Goal: Information Seeking & Learning: Find specific fact

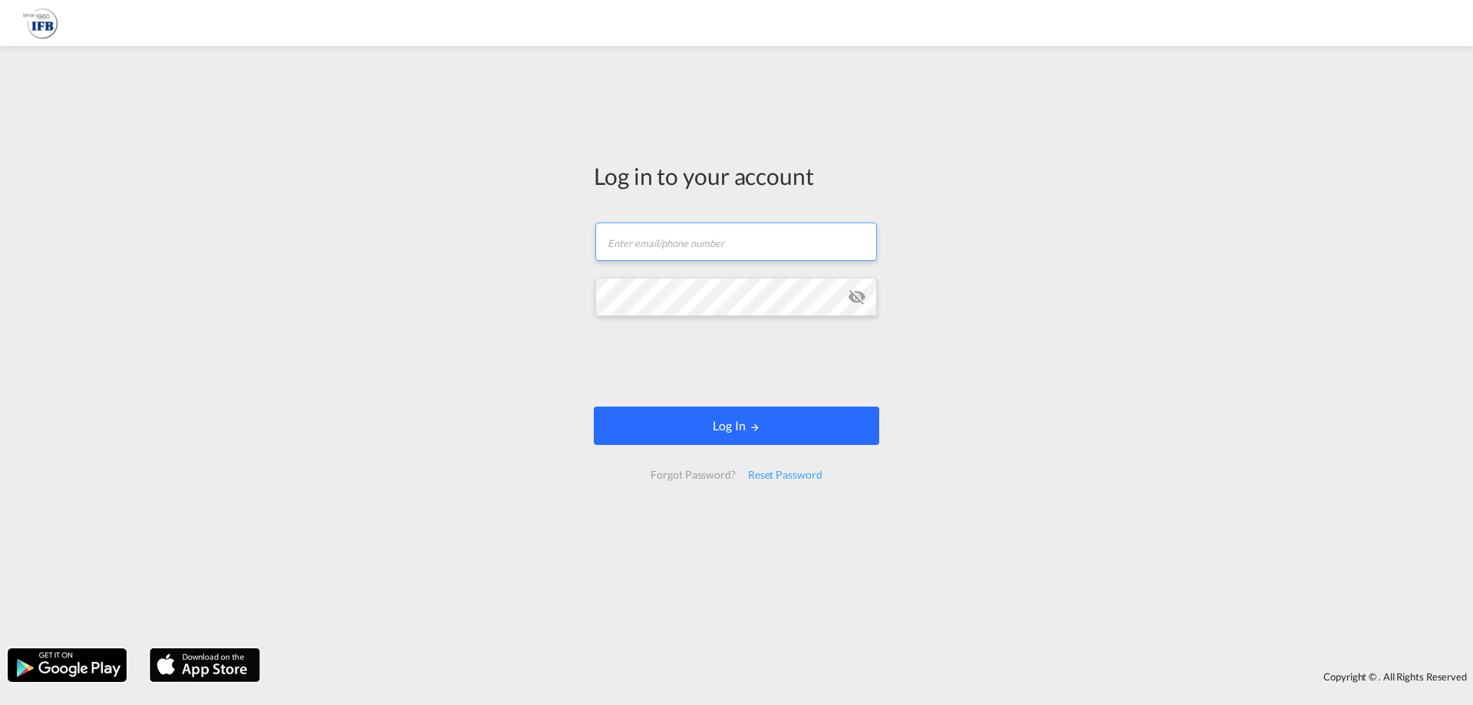
type input "[EMAIL_ADDRESS][DOMAIN_NAME]"
click at [729, 424] on button "Log In" at bounding box center [736, 426] width 285 height 38
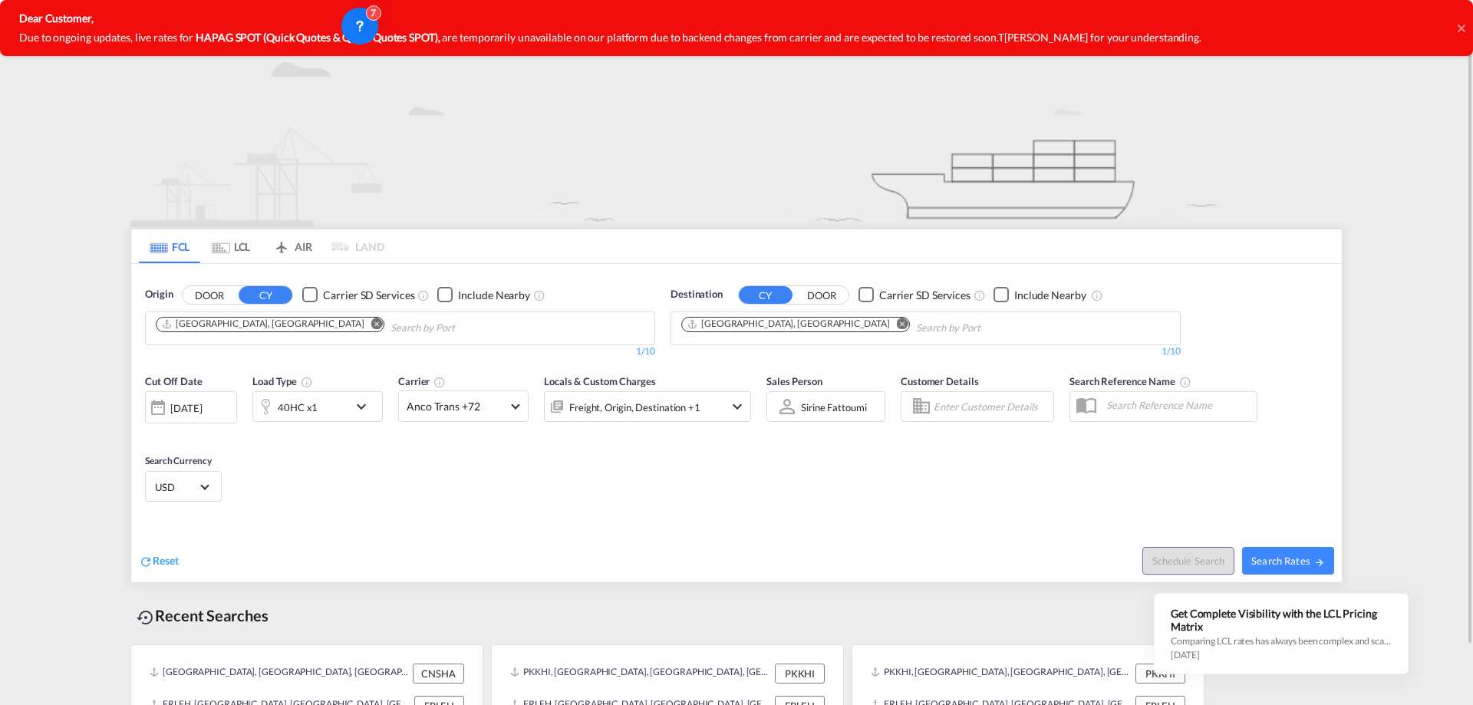
click at [1460, 33] on icon at bounding box center [1462, 28] width 8 height 12
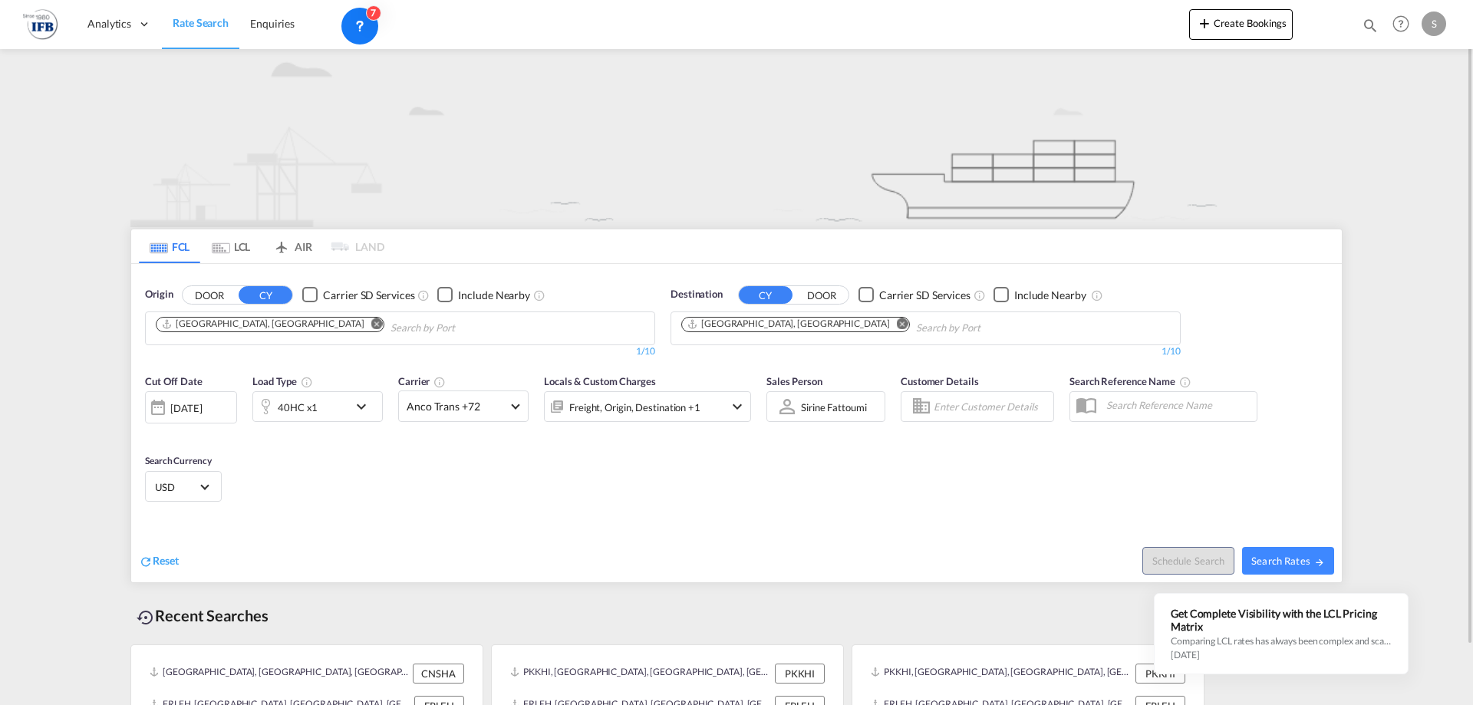
click at [371, 327] on md-icon "Remove" at bounding box center [377, 324] width 12 height 12
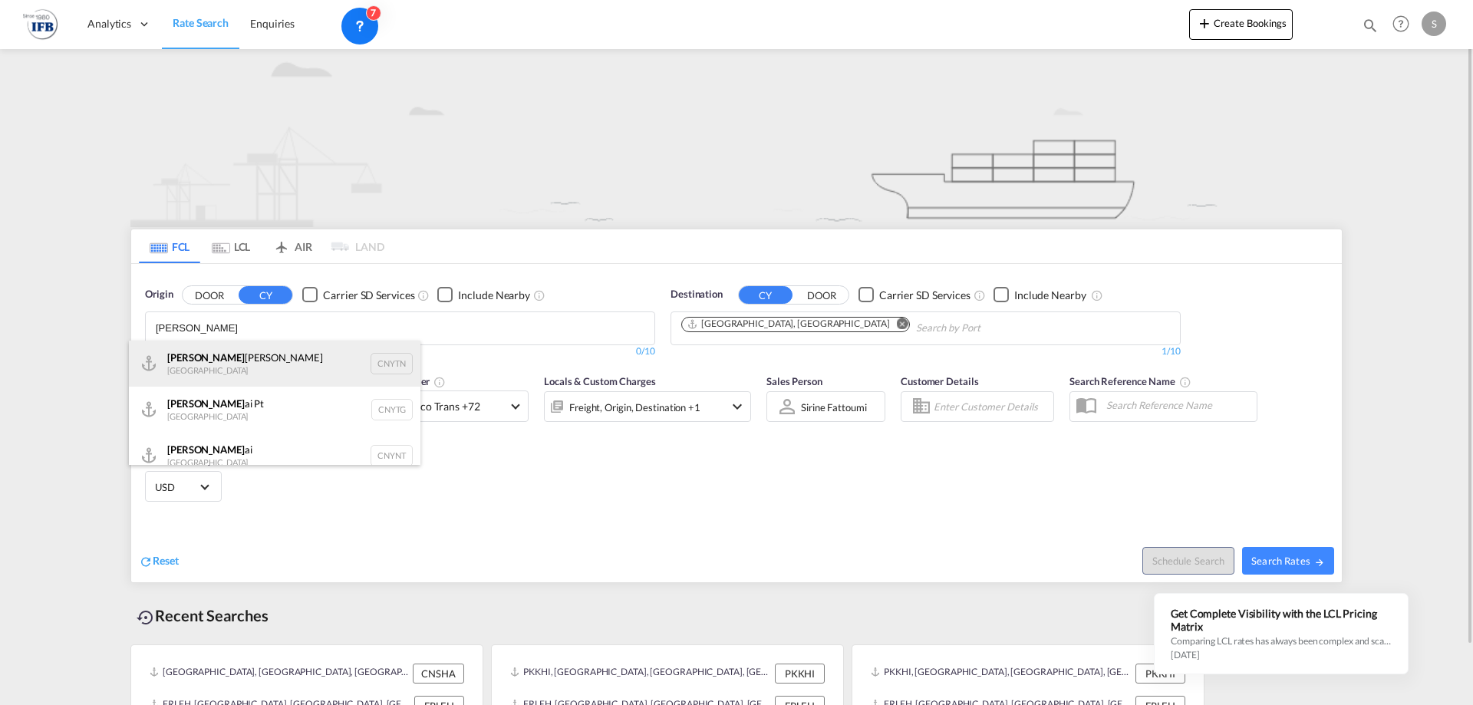
type input "[PERSON_NAME]"
click at [249, 371] on div "[PERSON_NAME] Pt China CNYTN" at bounding box center [275, 364] width 292 height 46
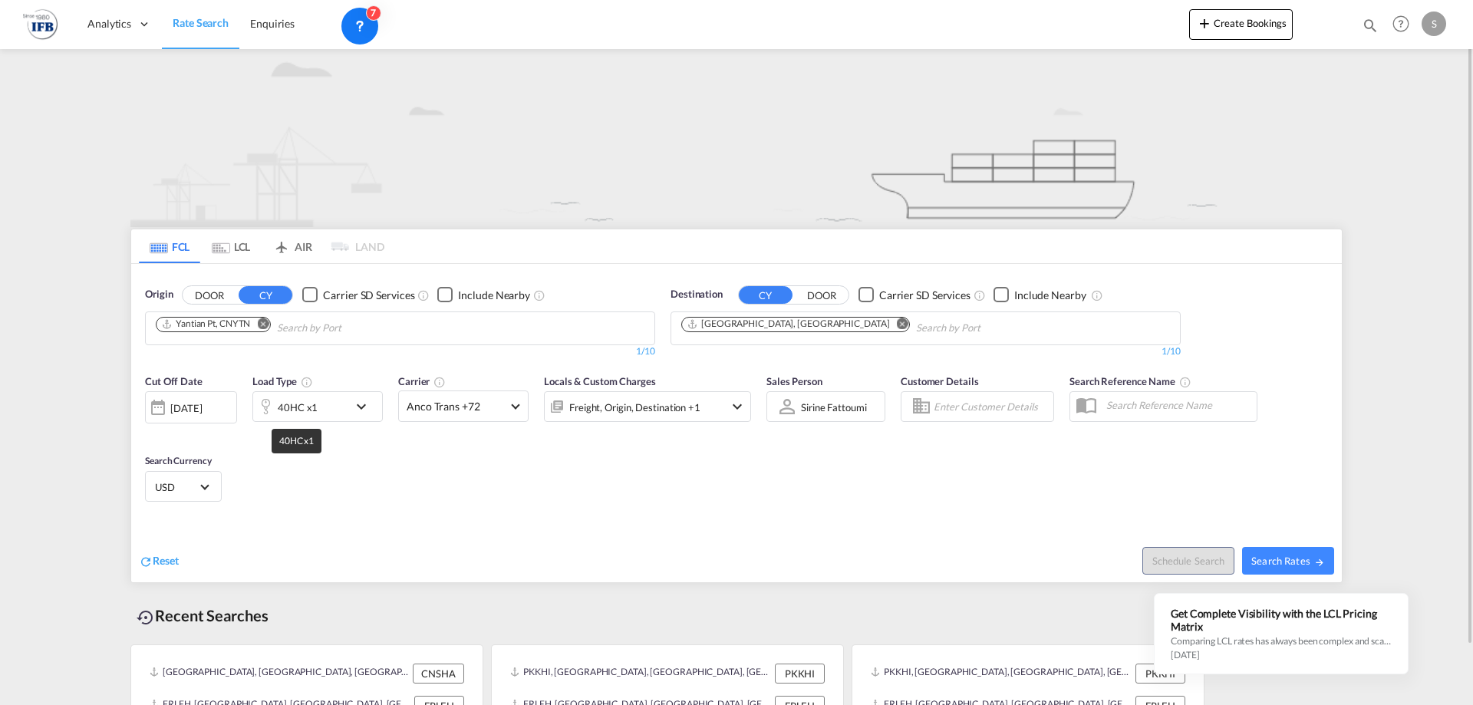
click at [297, 412] on div "40HC x1" at bounding box center [298, 407] width 40 height 21
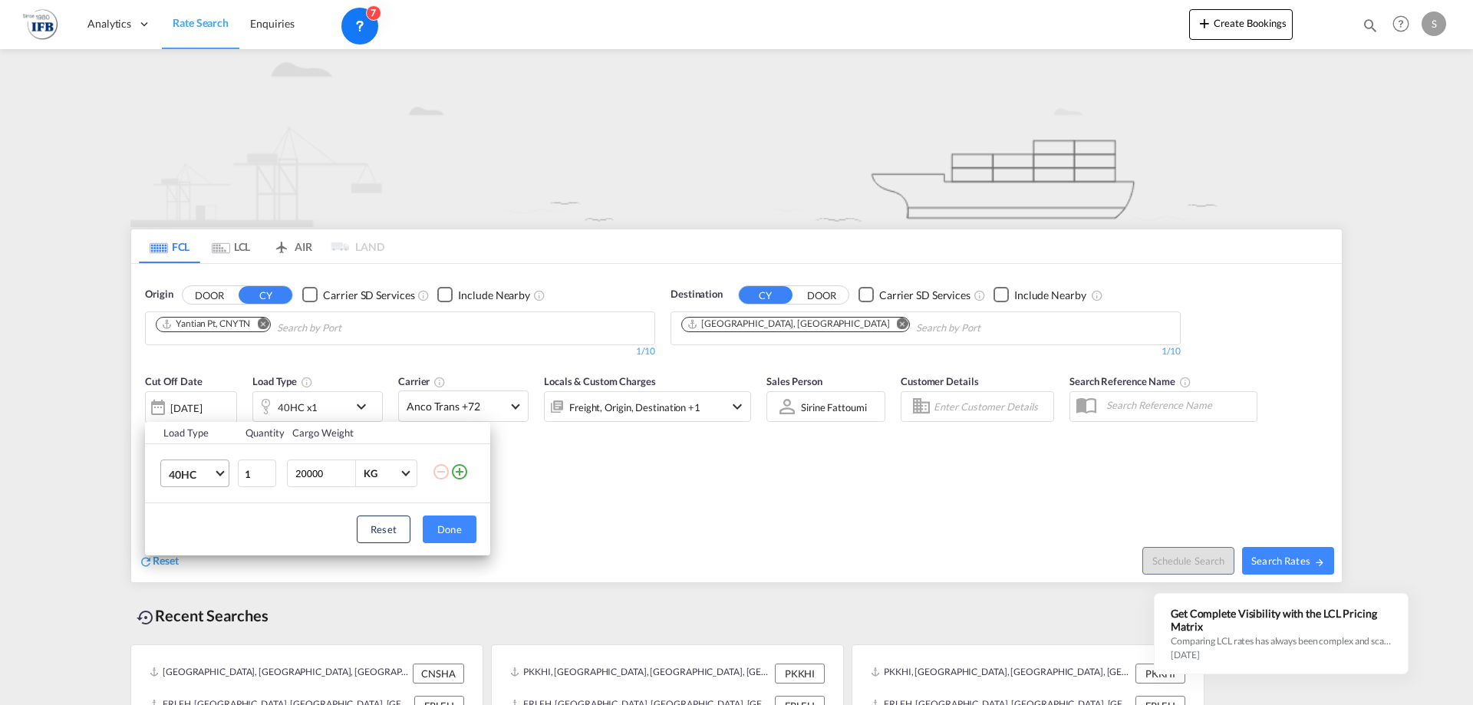
click at [212, 475] on span "40HC" at bounding box center [191, 474] width 44 height 15
click at [199, 509] on md-option "45HC" at bounding box center [209, 511] width 104 height 37
click at [441, 529] on button "Done" at bounding box center [450, 530] width 54 height 28
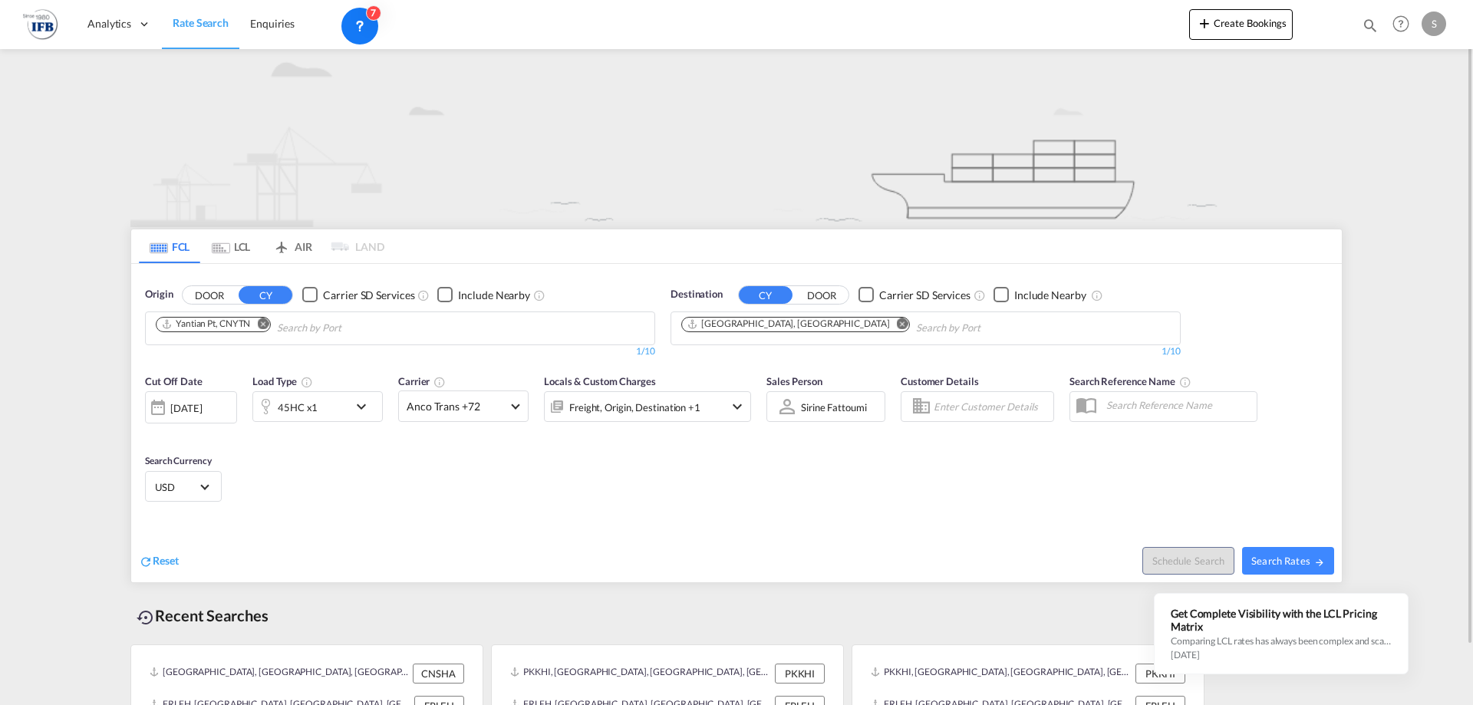
click at [226, 411] on div "[DATE]" at bounding box center [191, 407] width 92 height 32
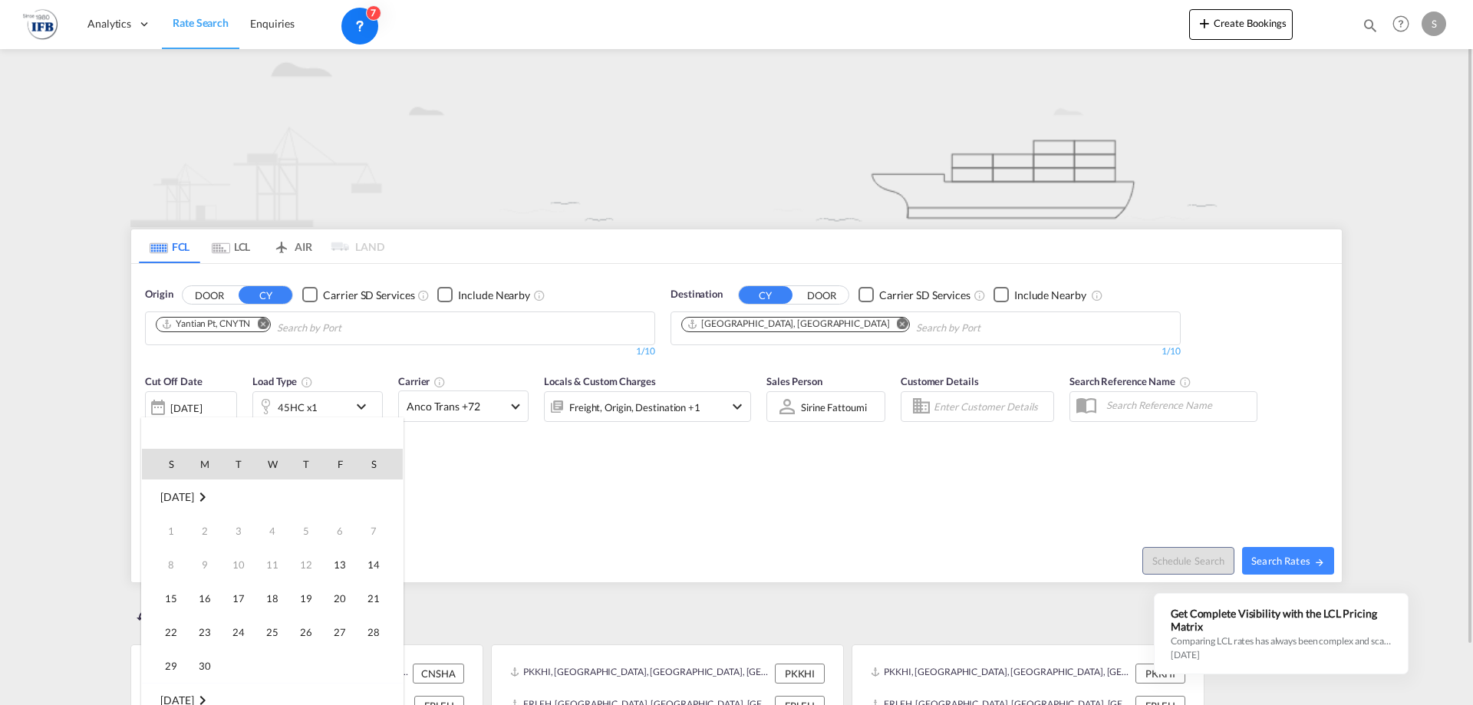
scroll to position [610, 0]
click at [266, 589] on span "17" at bounding box center [272, 598] width 31 height 31
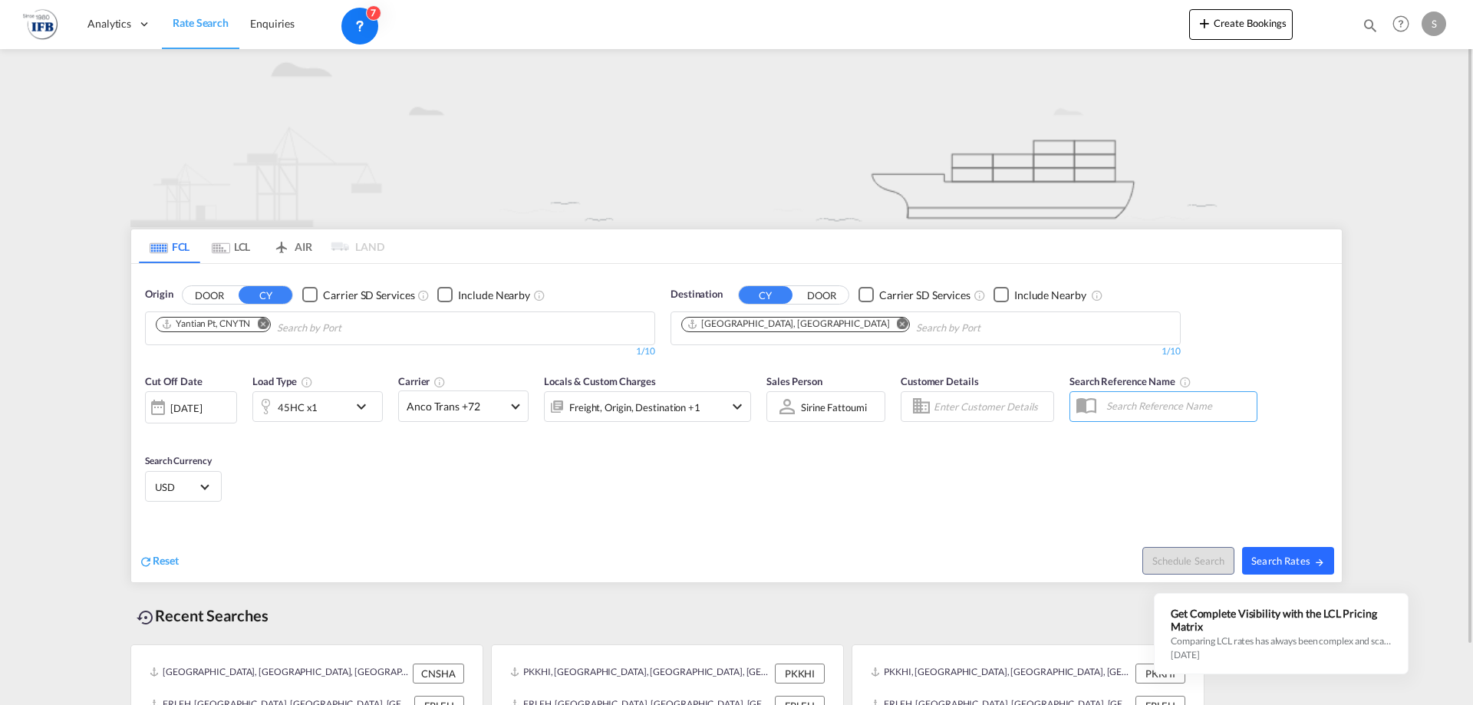
click at [1294, 558] on span "Search Rates" at bounding box center [1288, 561] width 74 height 12
type input "CNYTN to FRLEH / [DATE]"
